Goal: Task Accomplishment & Management: Use online tool/utility

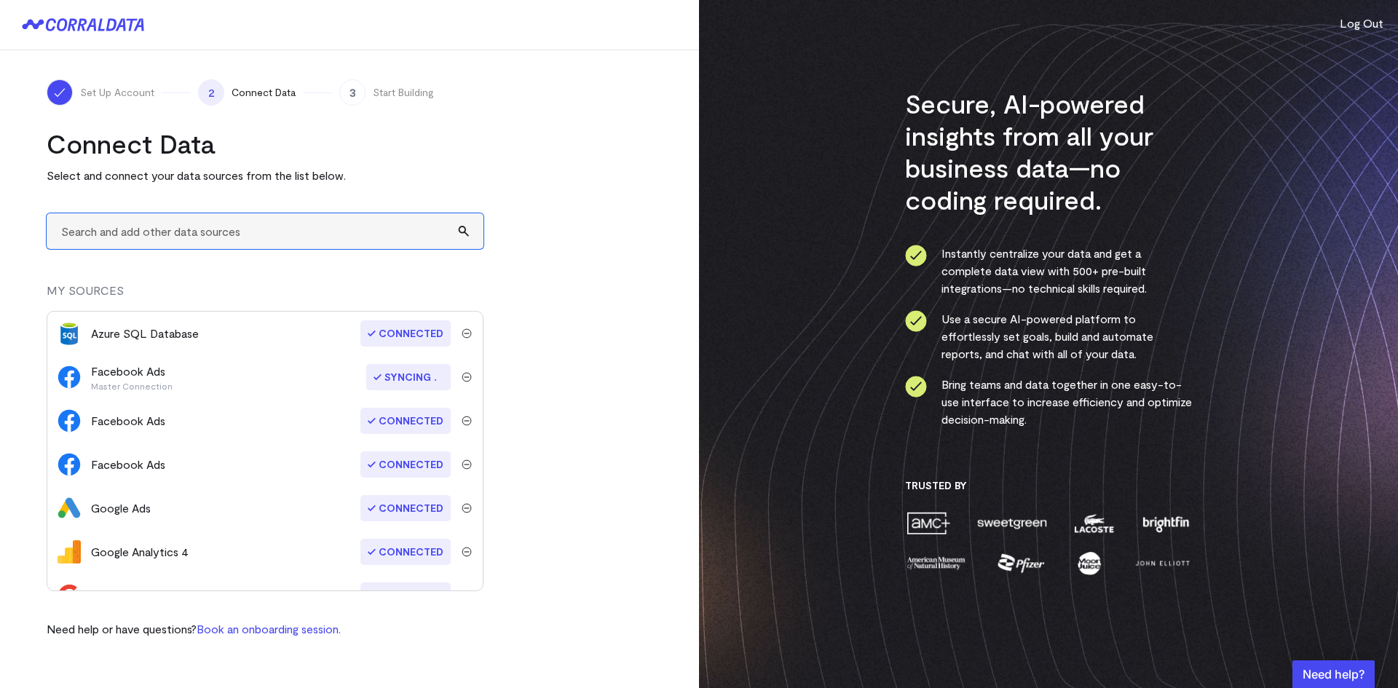
click at [213, 234] on input "text" at bounding box center [265, 231] width 437 height 36
click at [243, 240] on input "text" at bounding box center [265, 231] width 437 height 36
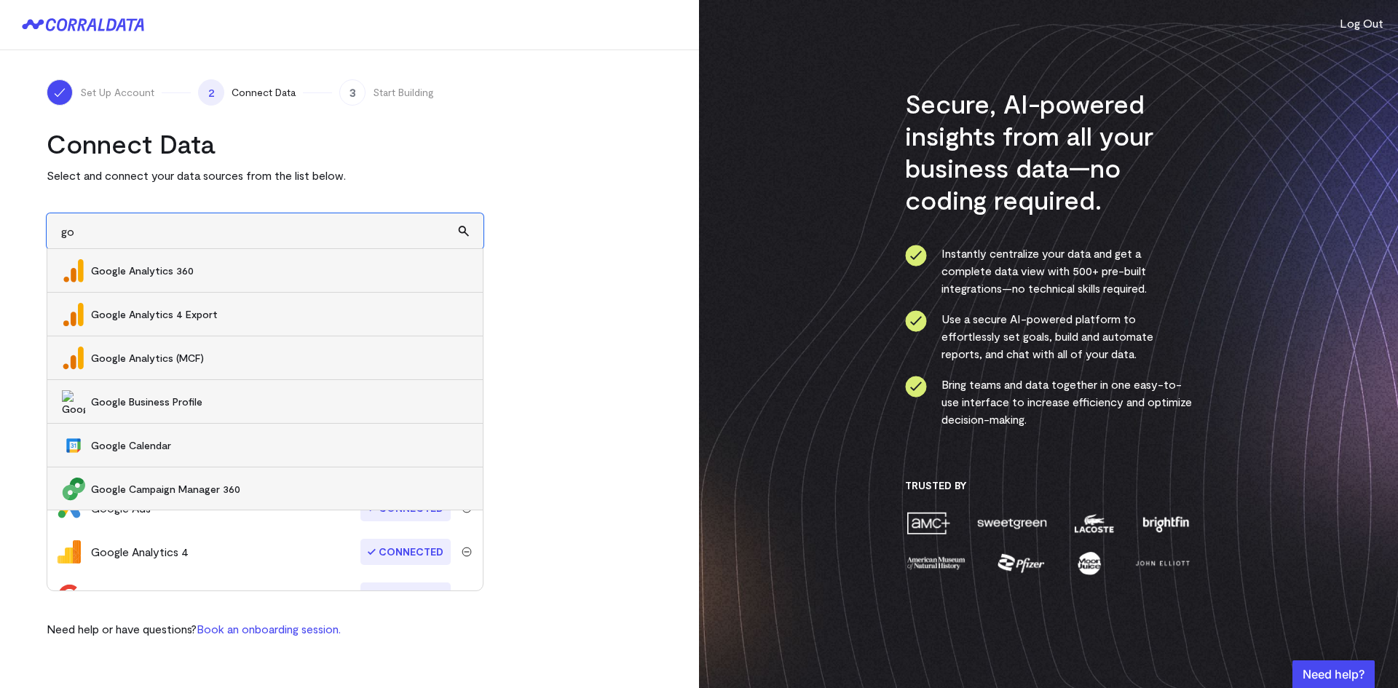
type input "g"
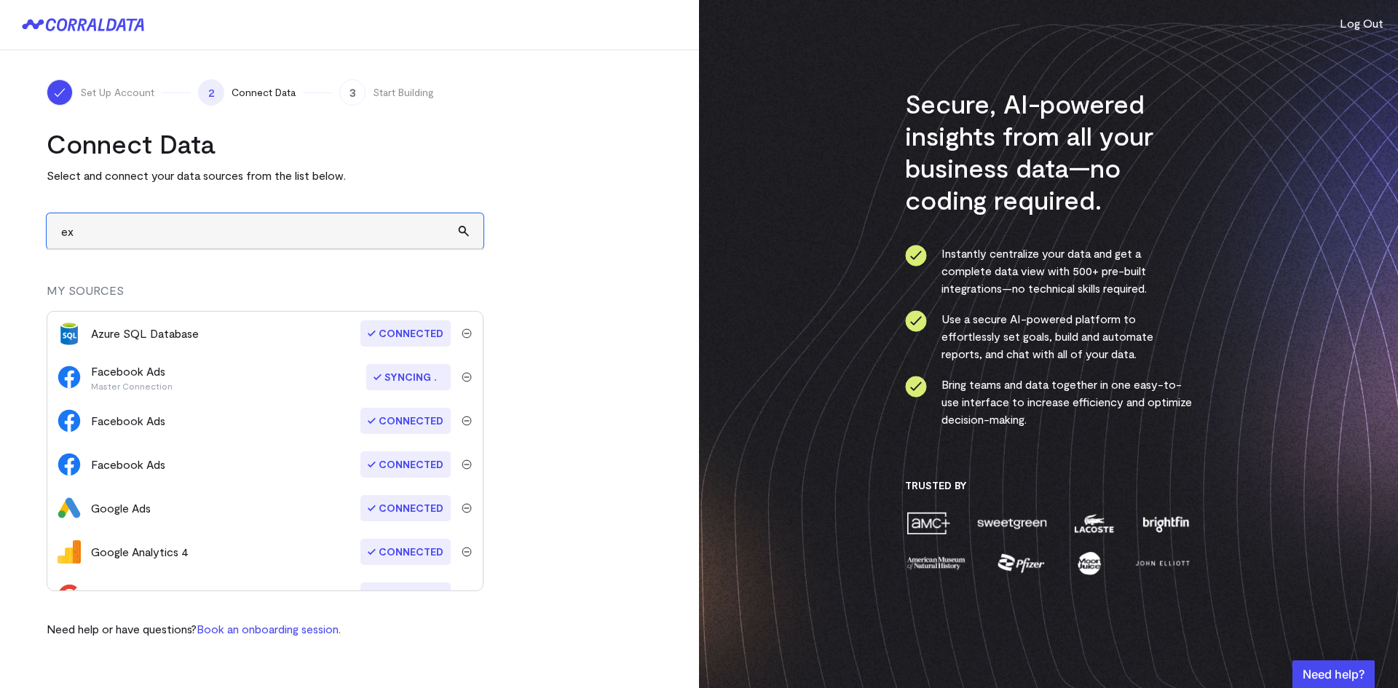
type input "e"
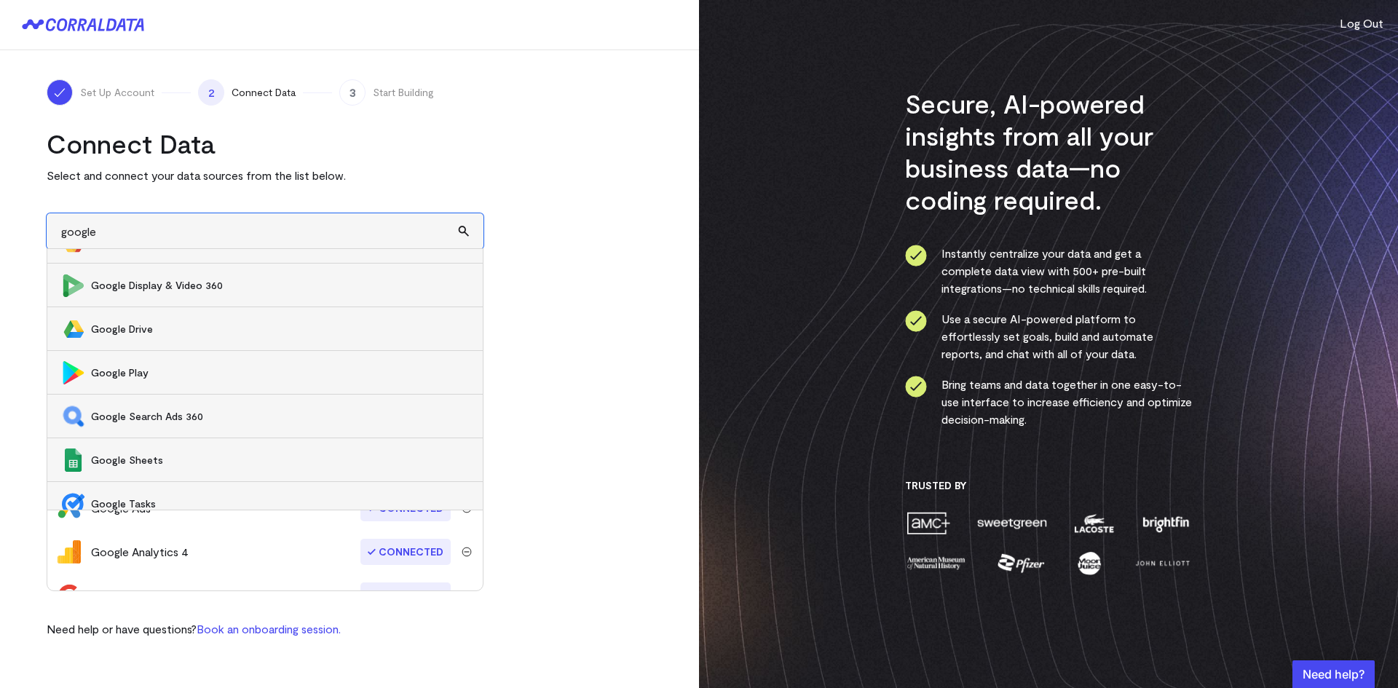
scroll to position [526, 0]
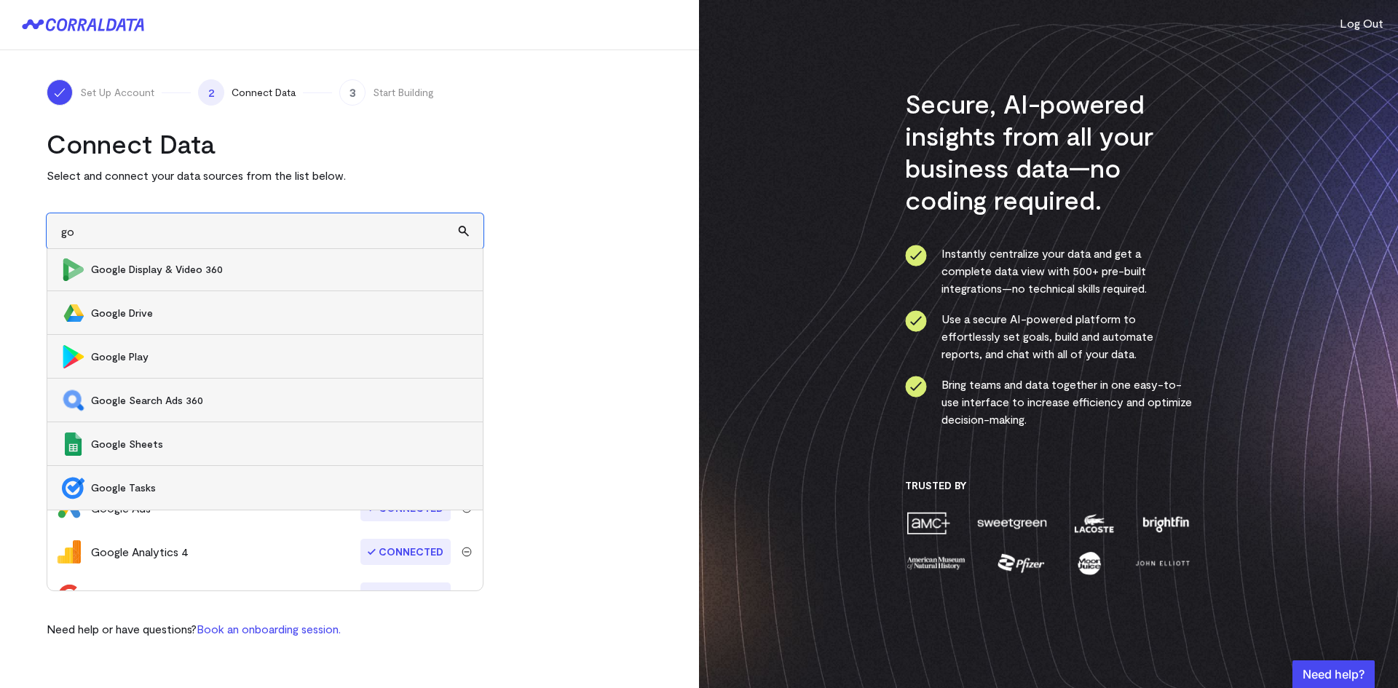
type input "g"
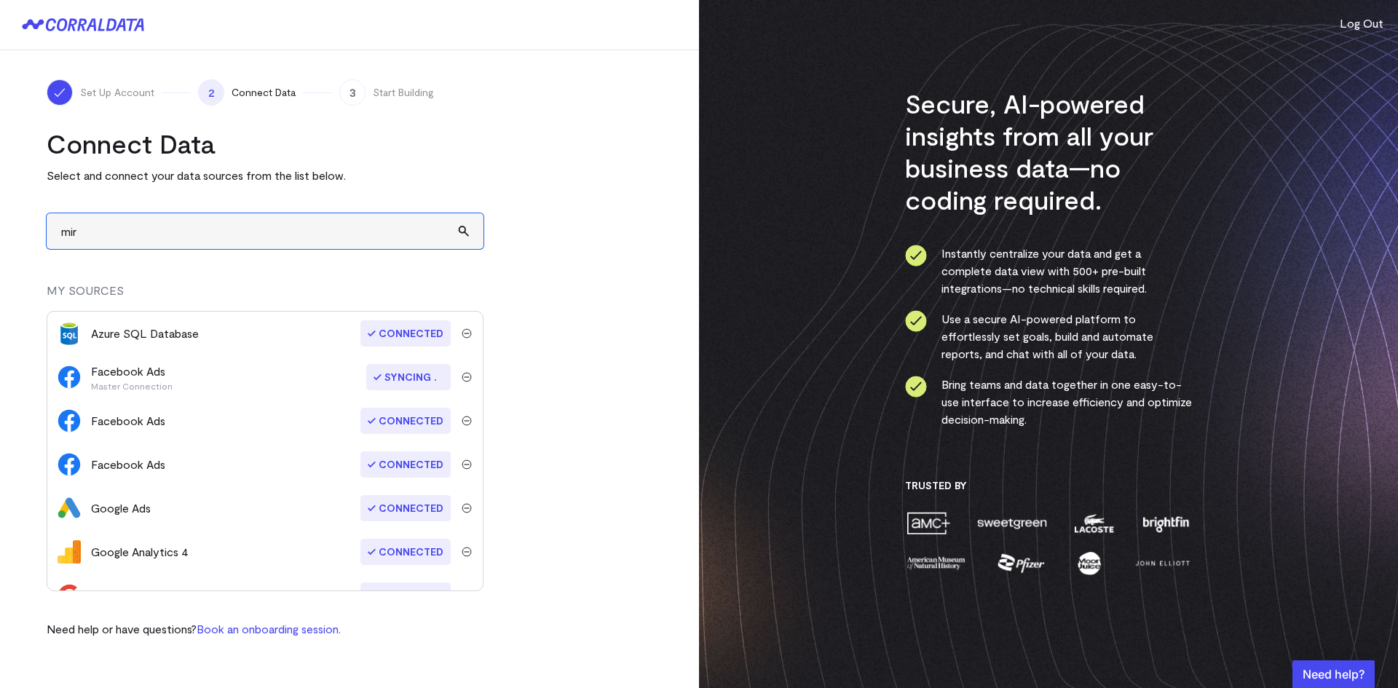
scroll to position [0, 0]
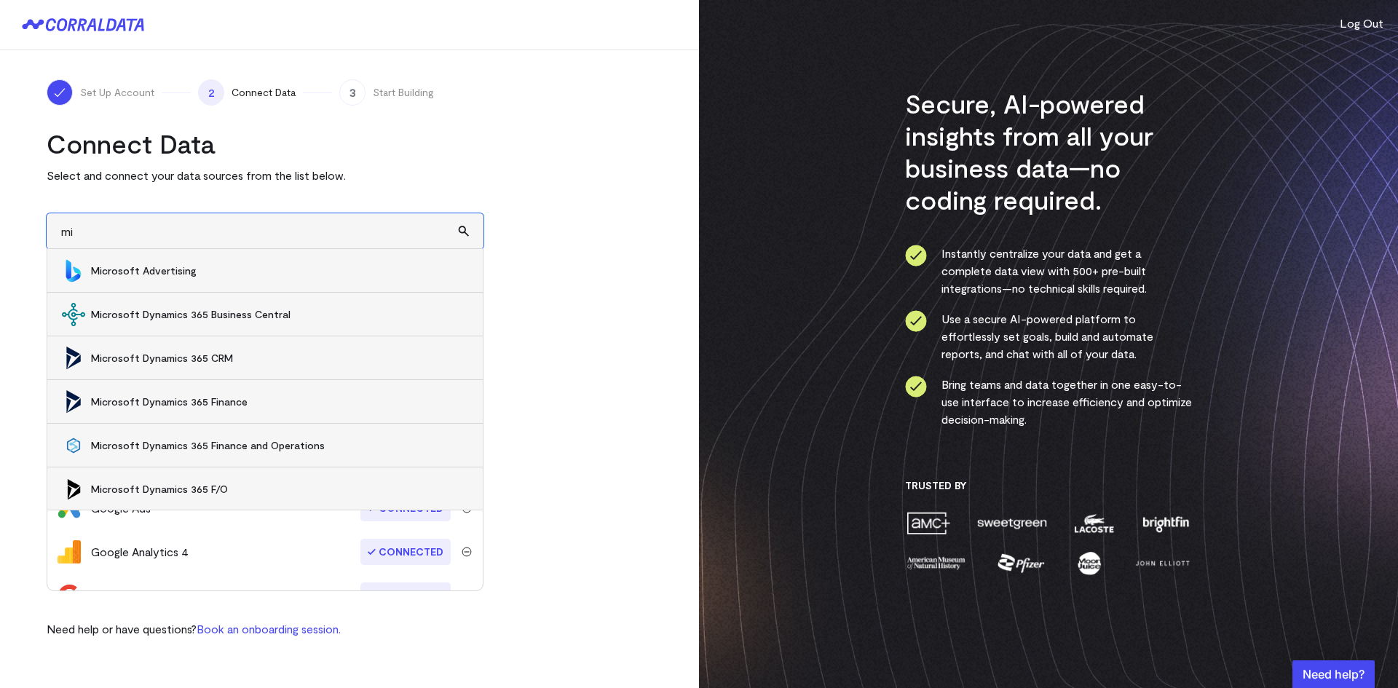
type input "m"
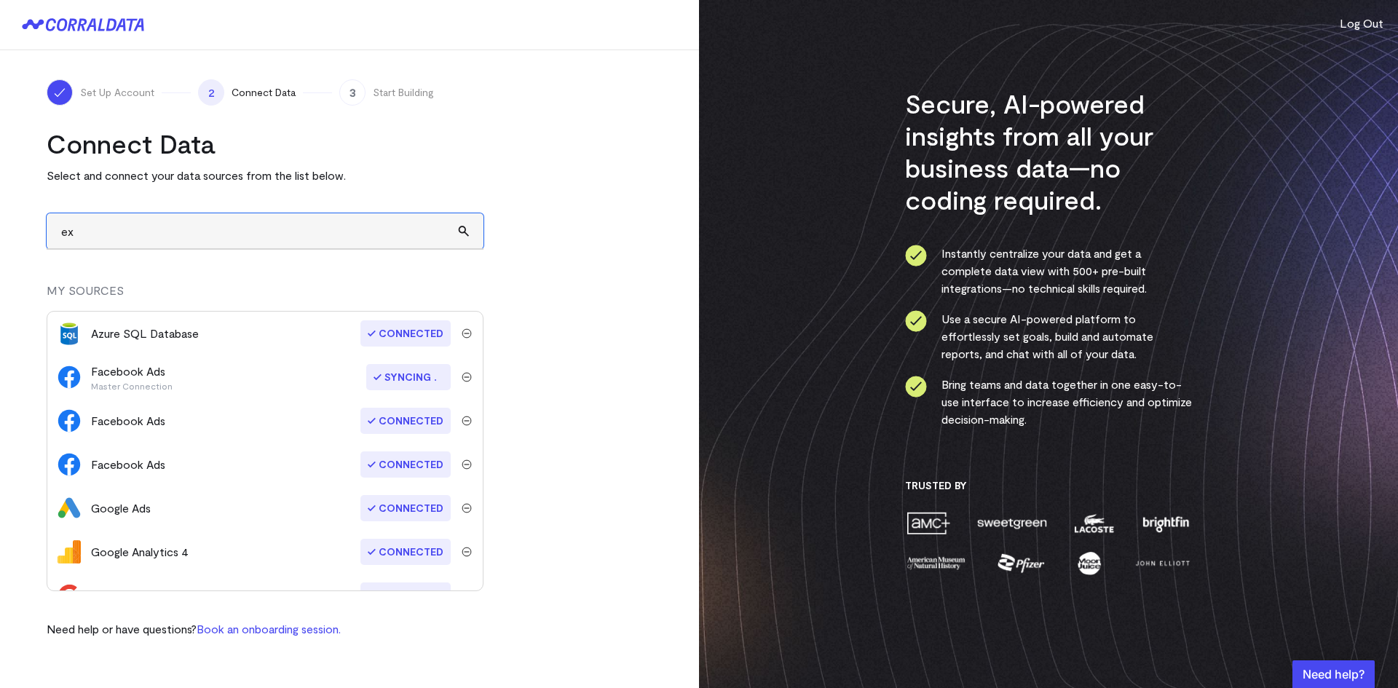
type input "e"
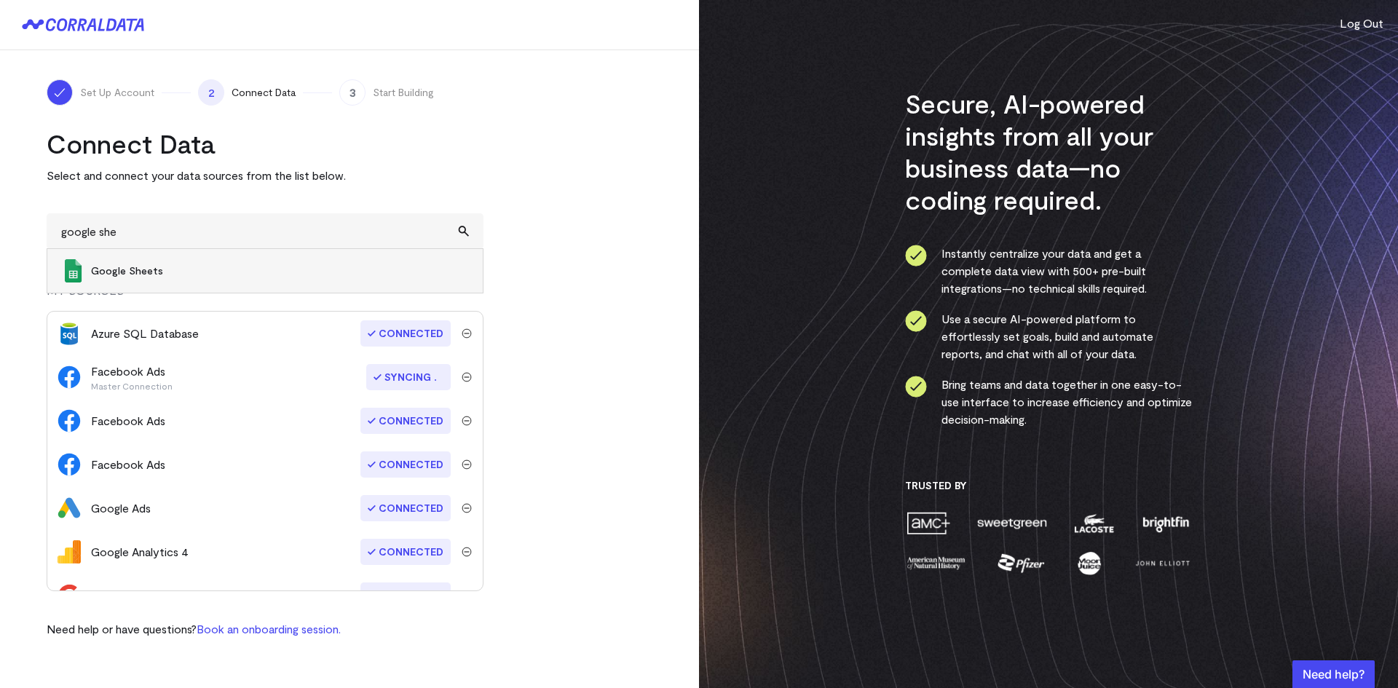
click at [261, 273] on span "Google Sheets" at bounding box center [279, 271] width 377 height 15
type input "Google Sheets"
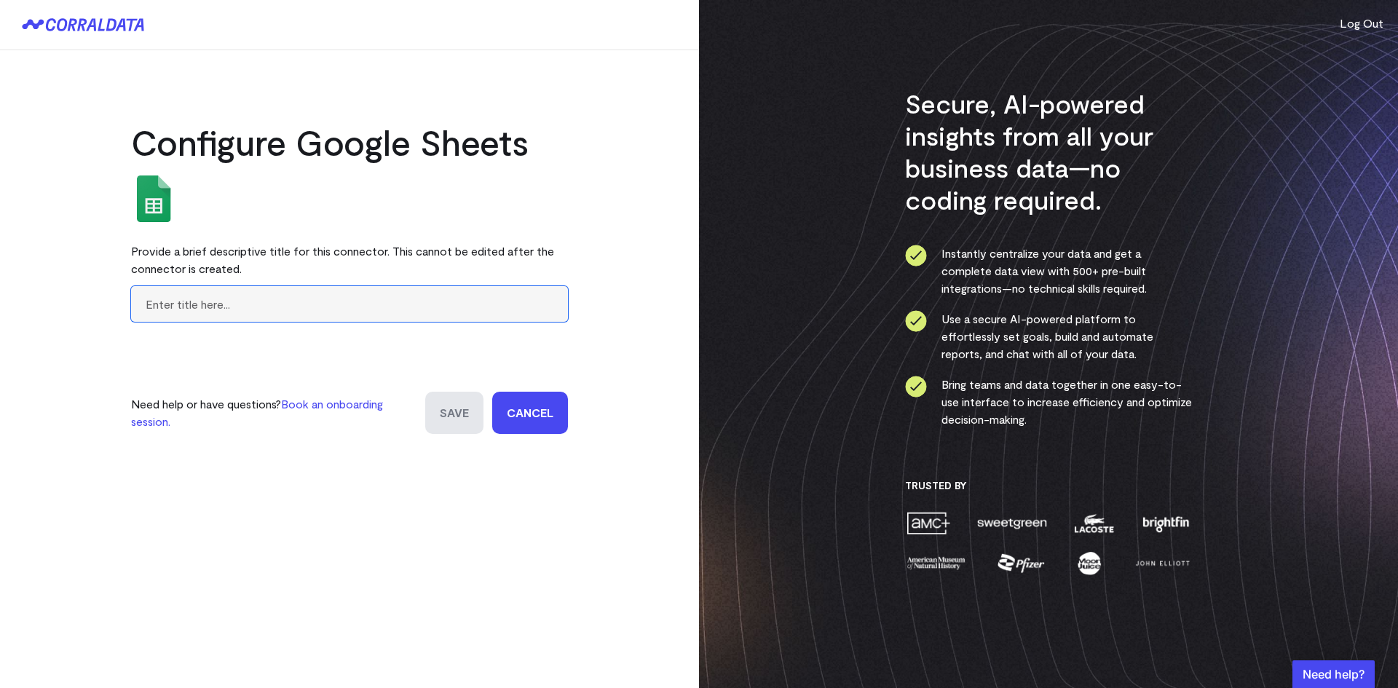
click at [290, 307] on input "text" at bounding box center [349, 304] width 437 height 36
click at [543, 412] on link "Cancel" at bounding box center [530, 413] width 76 height 42
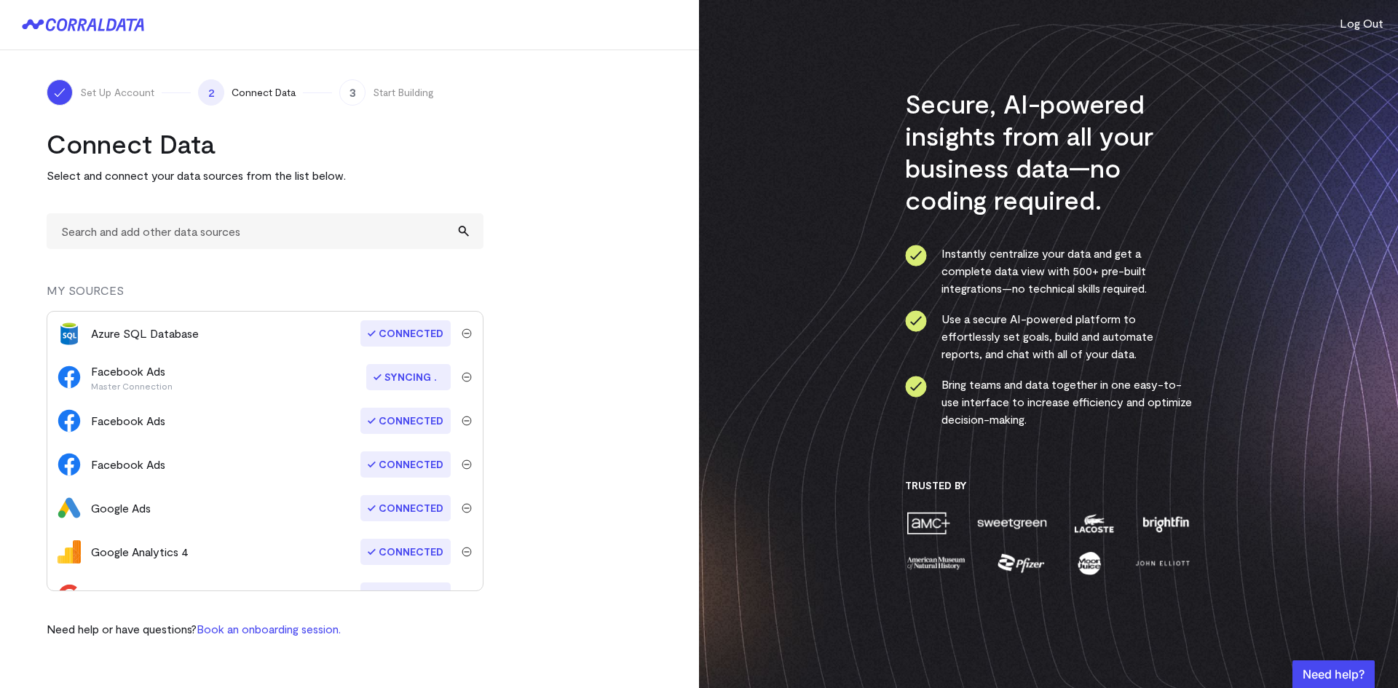
click at [72, 332] on img at bounding box center [69, 333] width 23 height 23
